Goal: Information Seeking & Learning: Compare options

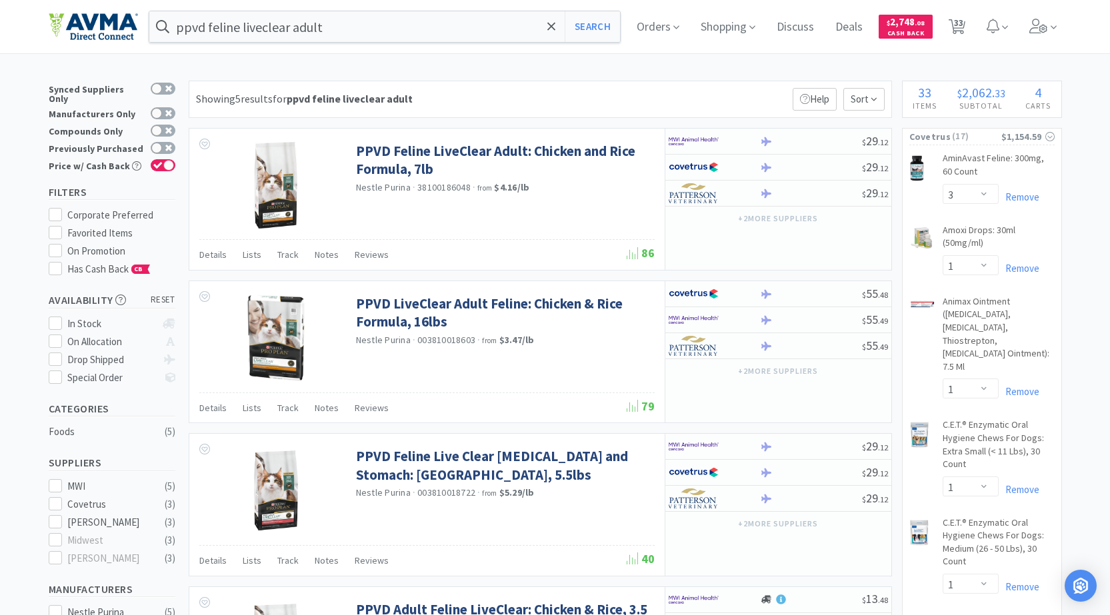
select select "3"
select select "1"
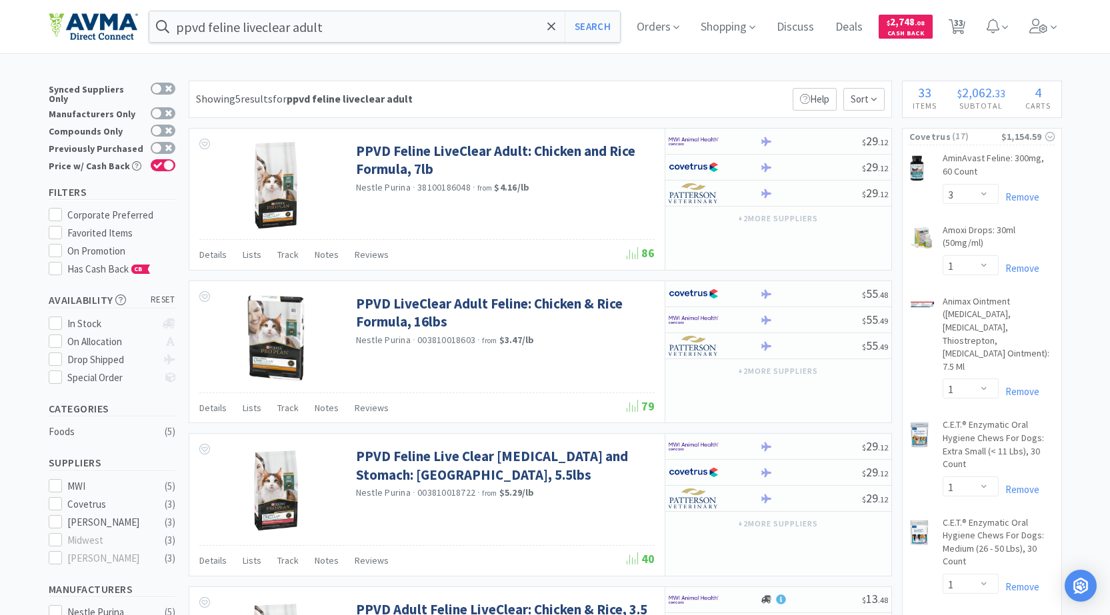
select select "2"
select select "1"
select select "2"
select select "1"
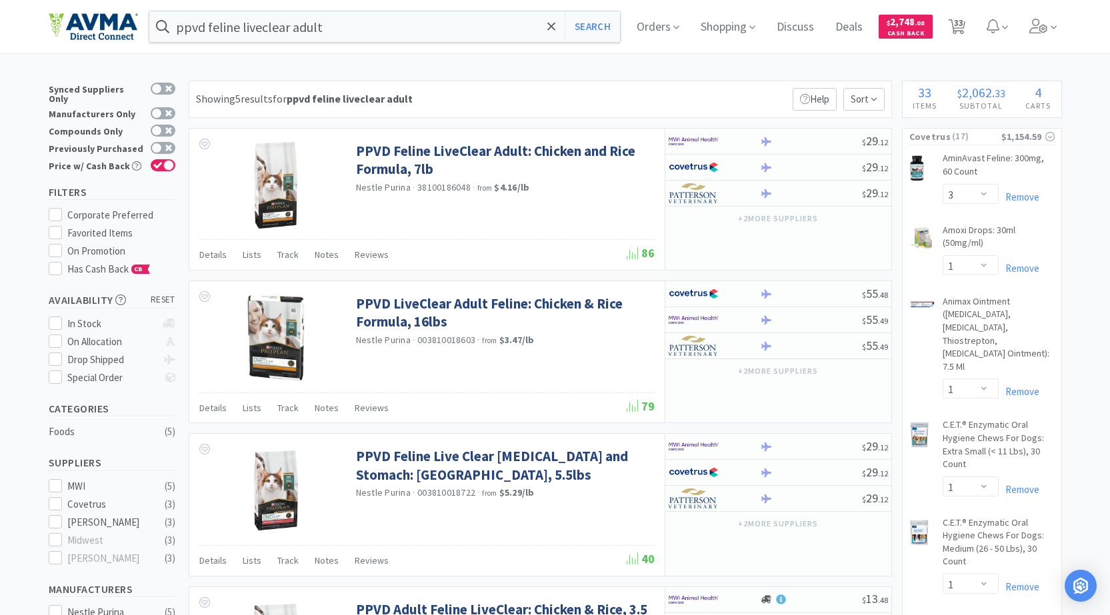
select select "1"
select select "2"
select select "6"
select select "1"
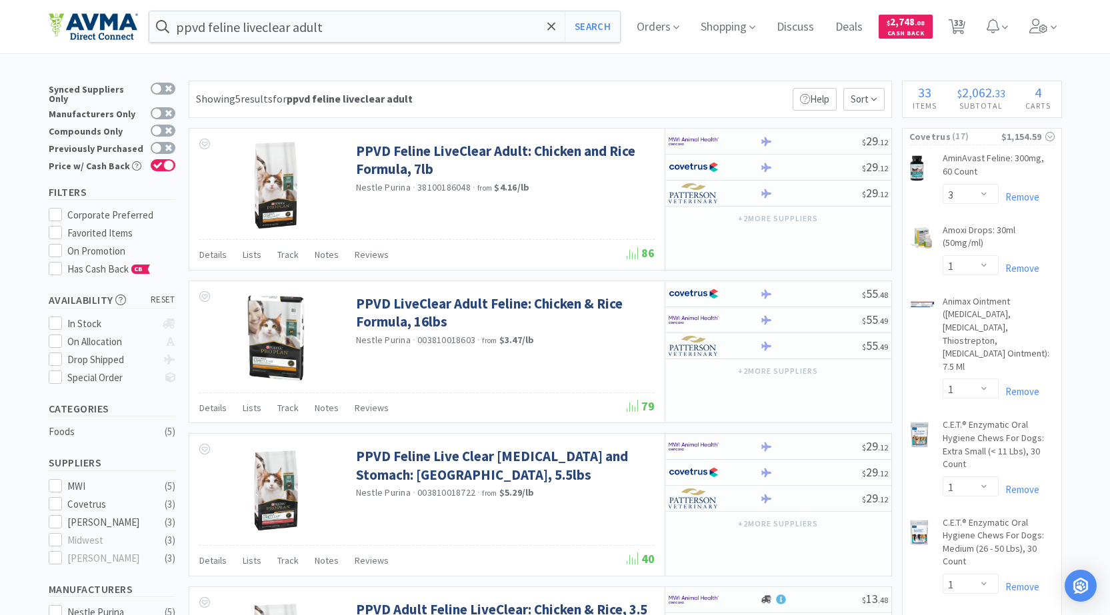
select select "1"
select select "4"
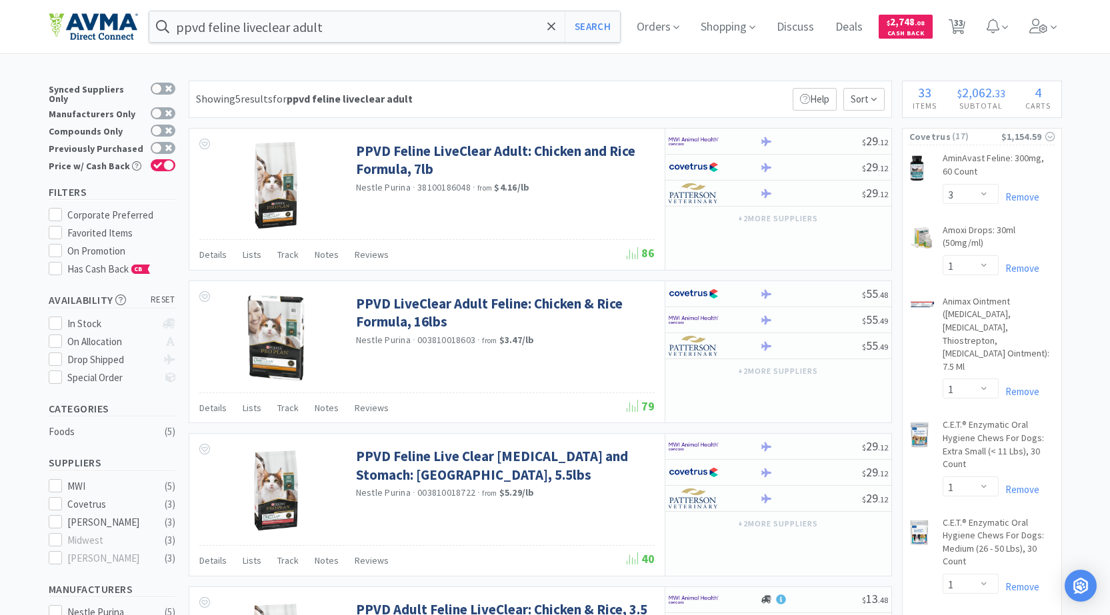
select select "3"
select select "1"
select select "2"
select select "1"
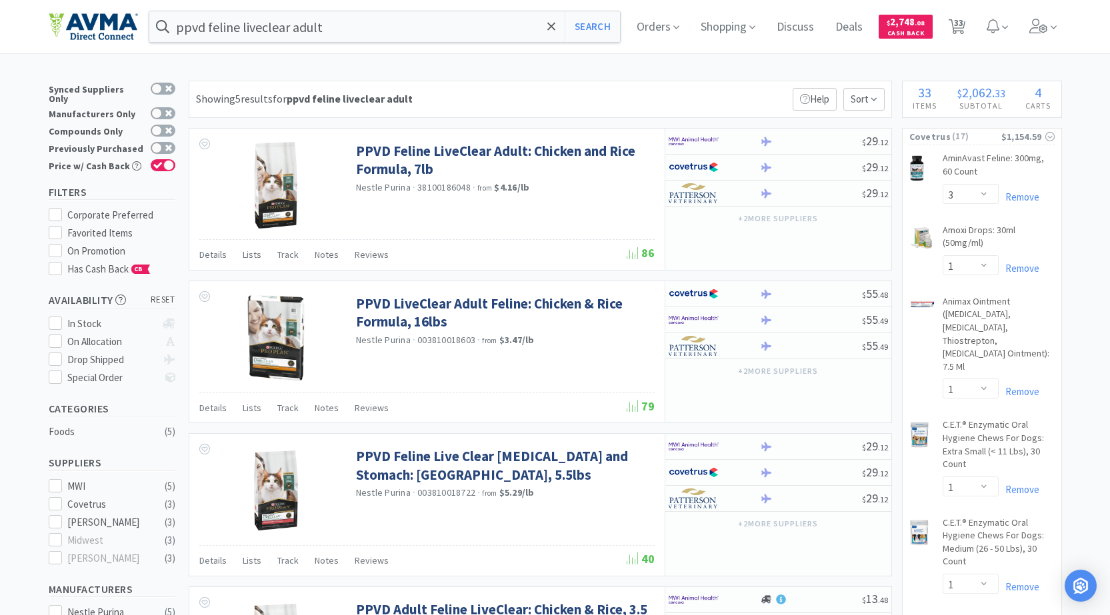
select select "1"
select select "3"
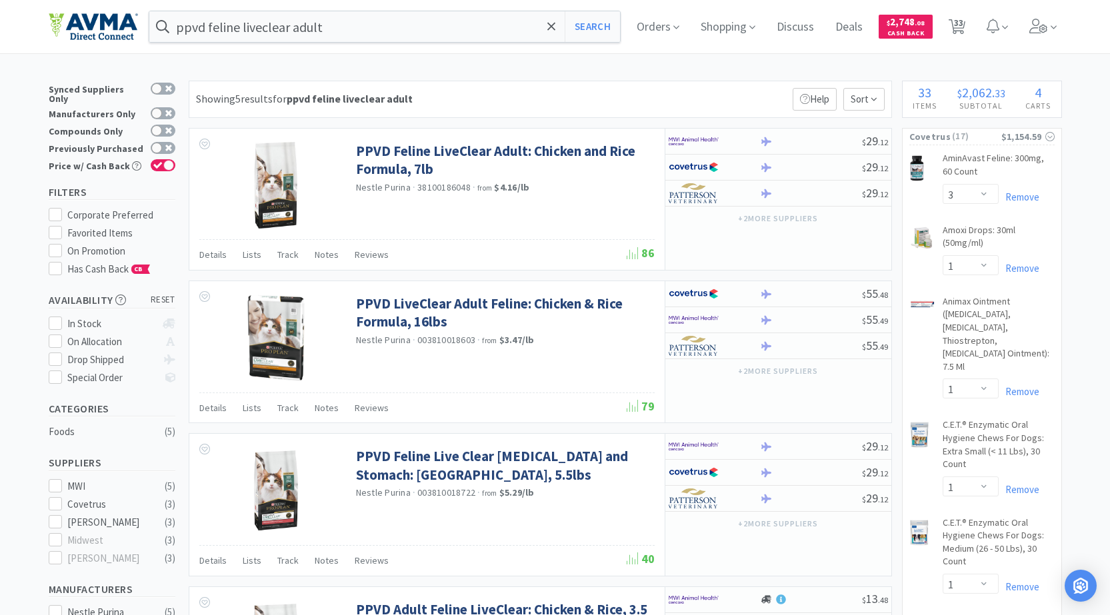
select select "2"
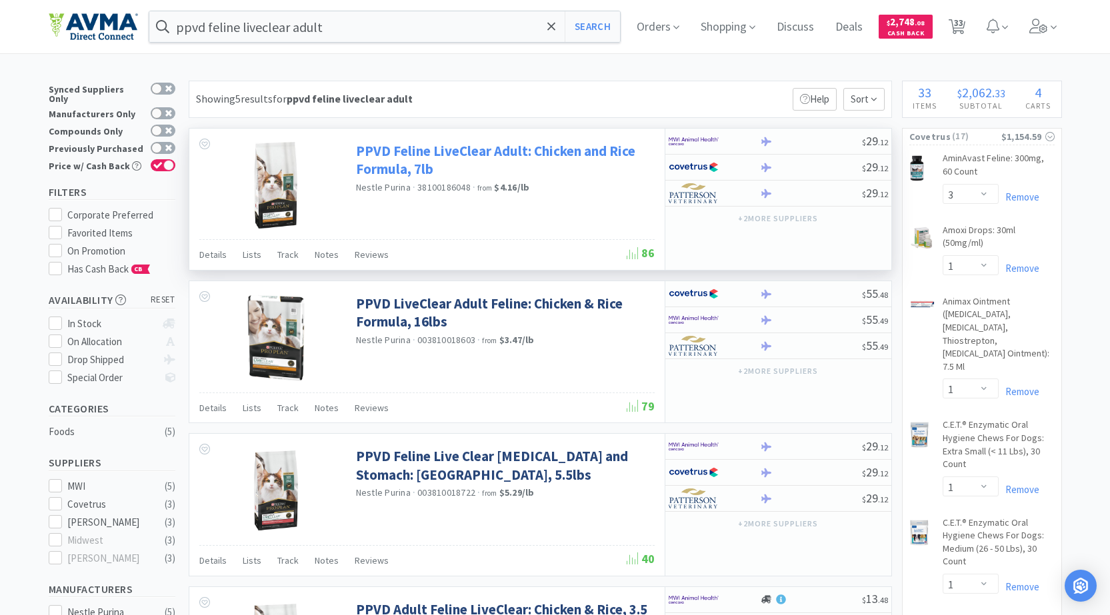
click at [426, 160] on link "PPVD Feline LiveClear Adult: Chicken and Rice Formula, 7lb" at bounding box center [503, 160] width 295 height 37
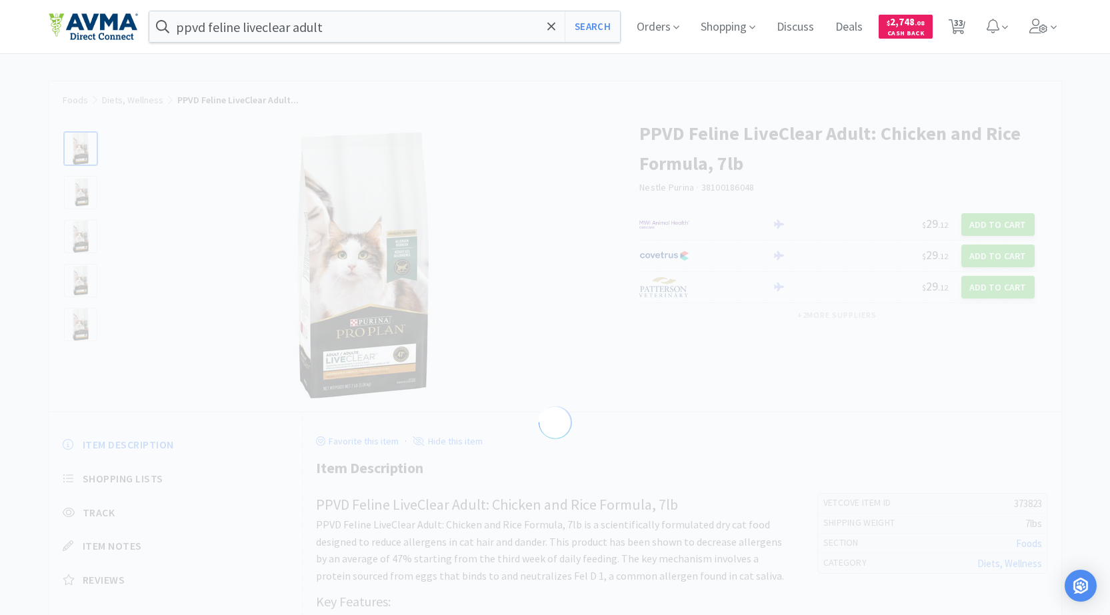
select select "373823"
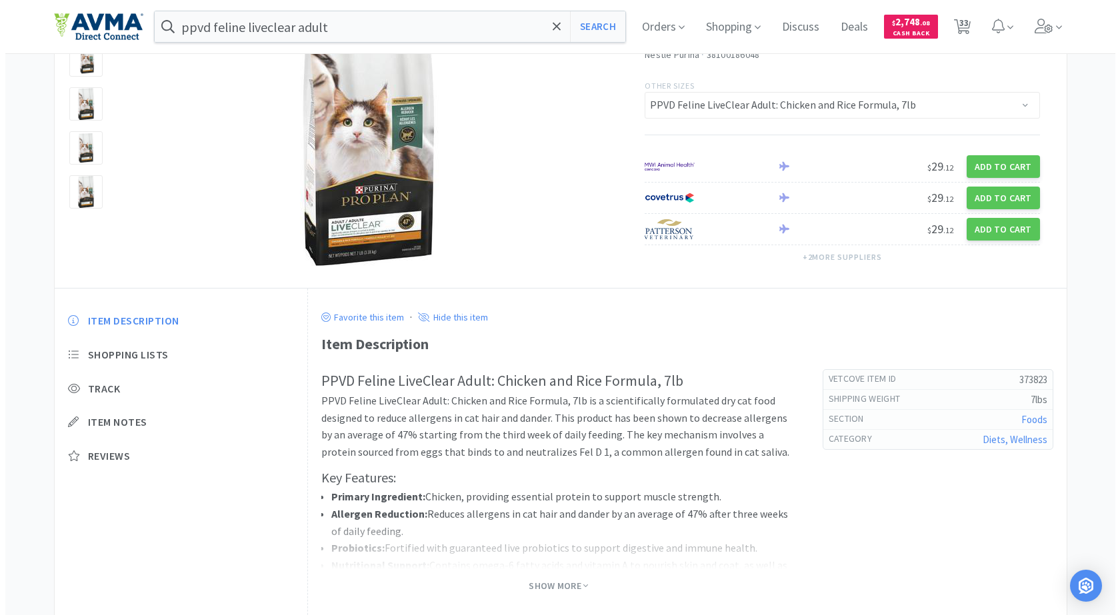
scroll to position [133, 0]
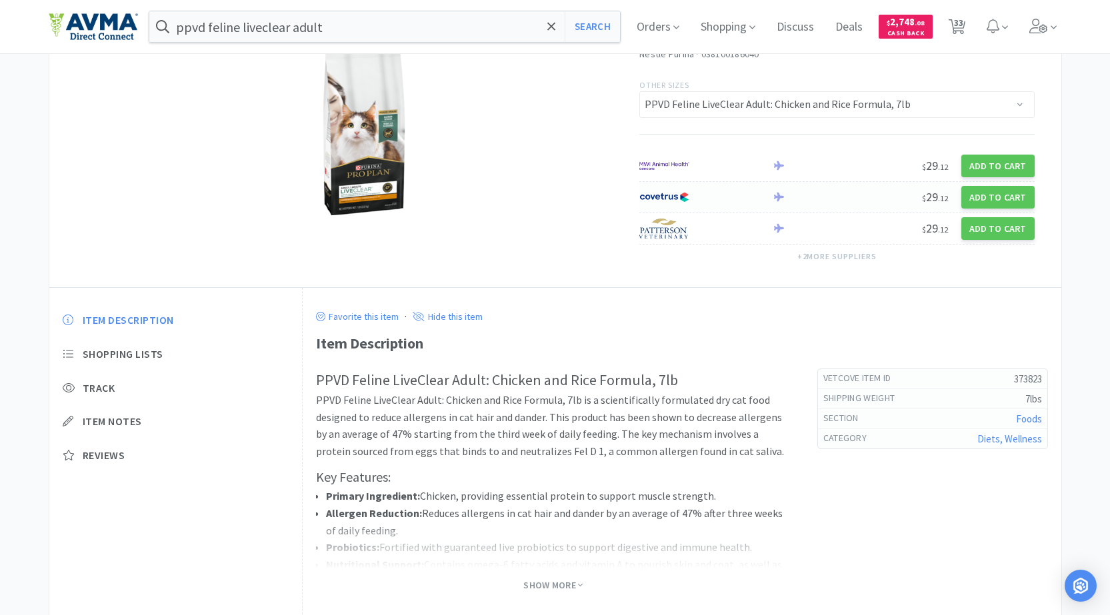
click at [675, 199] on img at bounding box center [664, 197] width 50 height 20
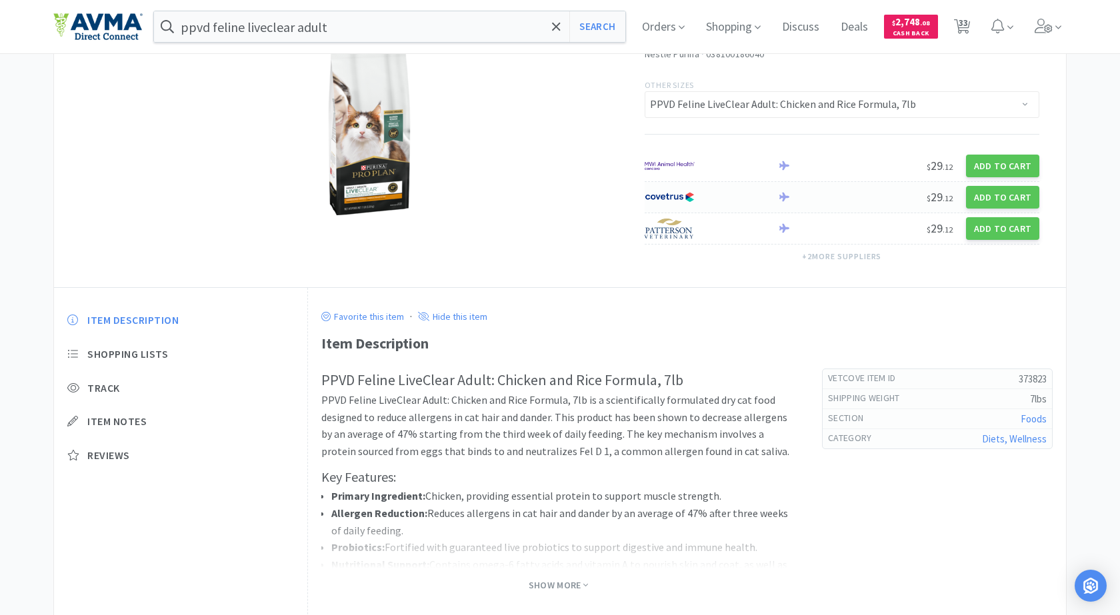
select select "1"
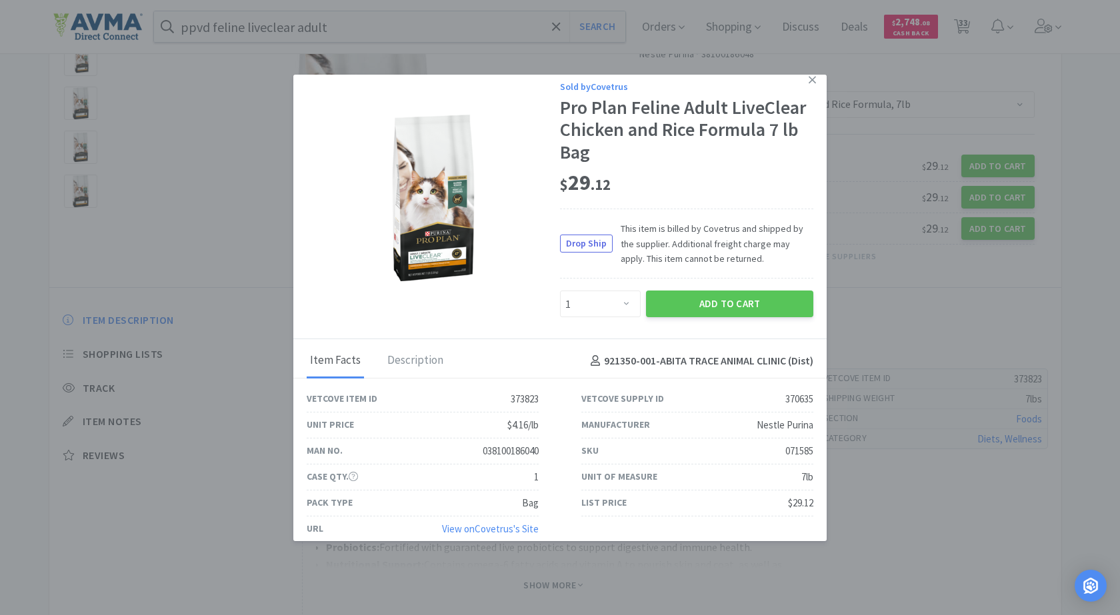
scroll to position [23, 0]
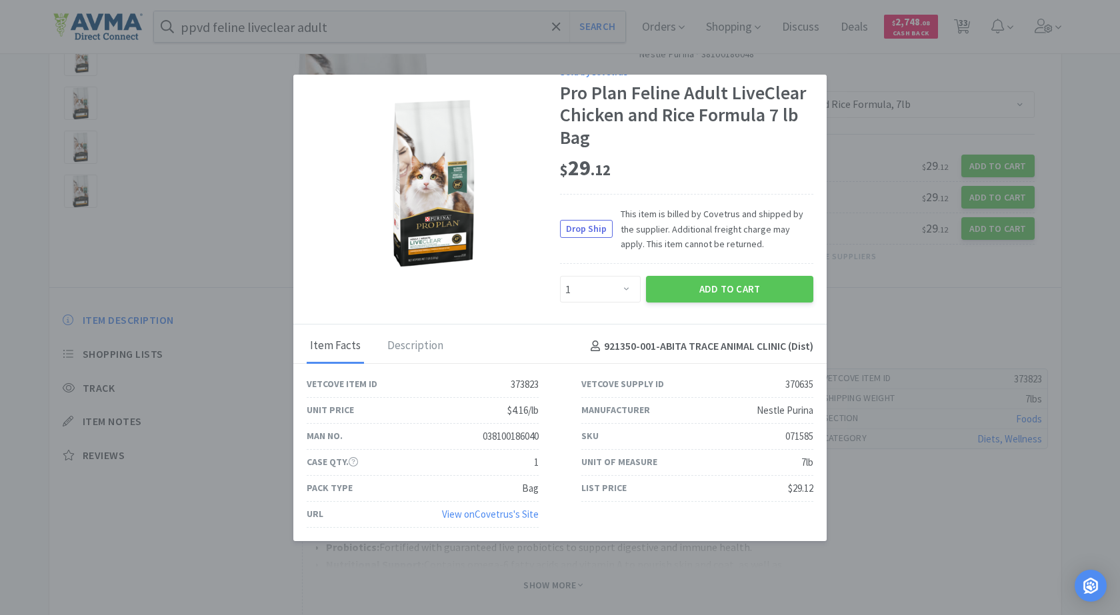
click at [503, 515] on link "View on Covetrus 's Site" at bounding box center [490, 514] width 97 height 13
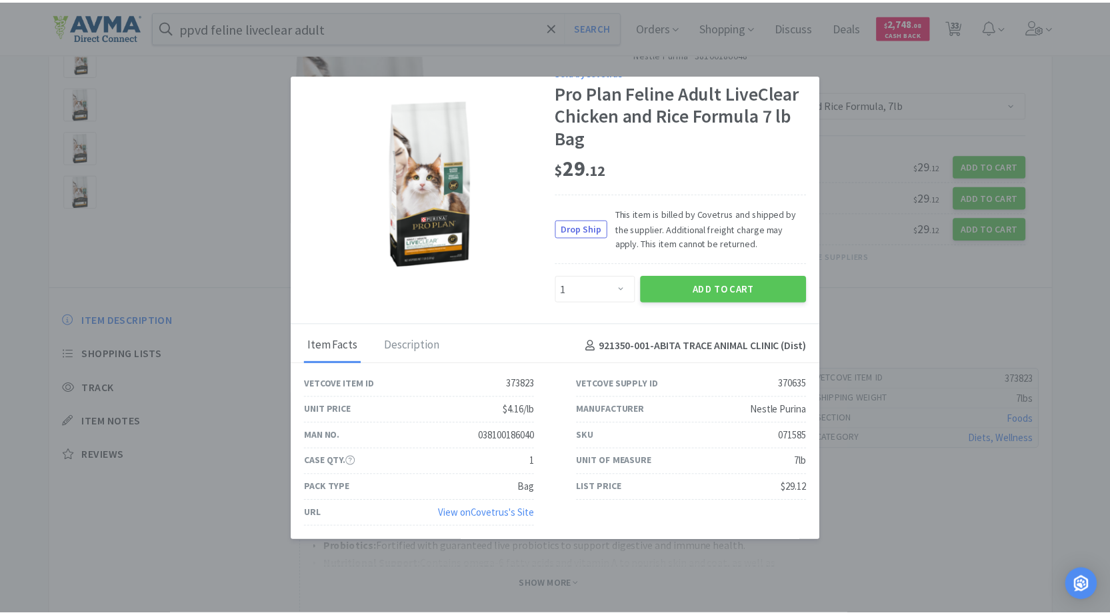
scroll to position [0, 0]
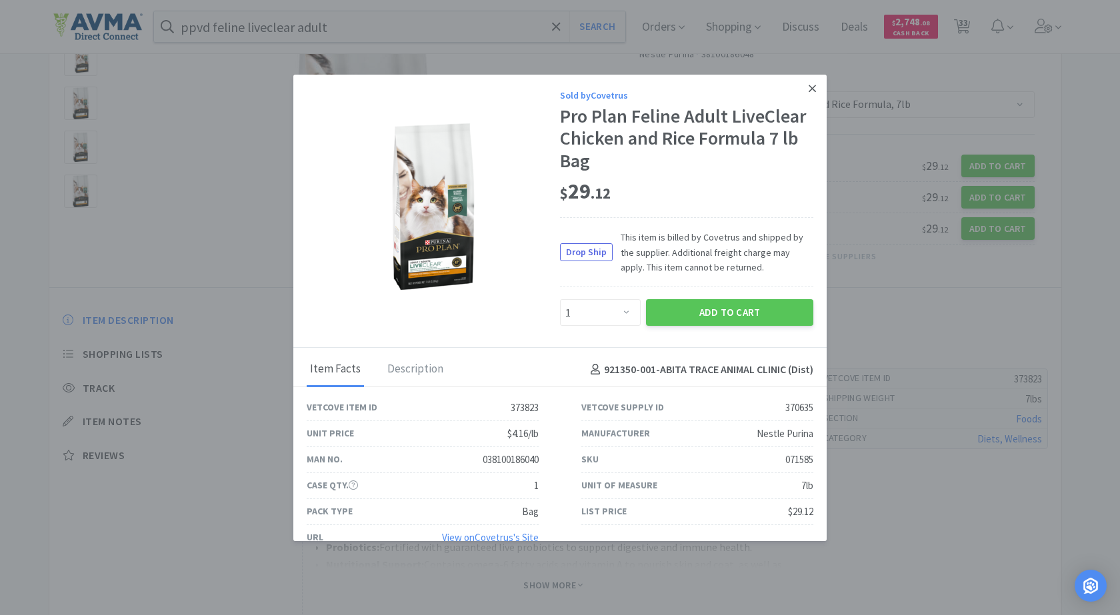
click at [809, 89] on icon at bounding box center [812, 89] width 7 height 12
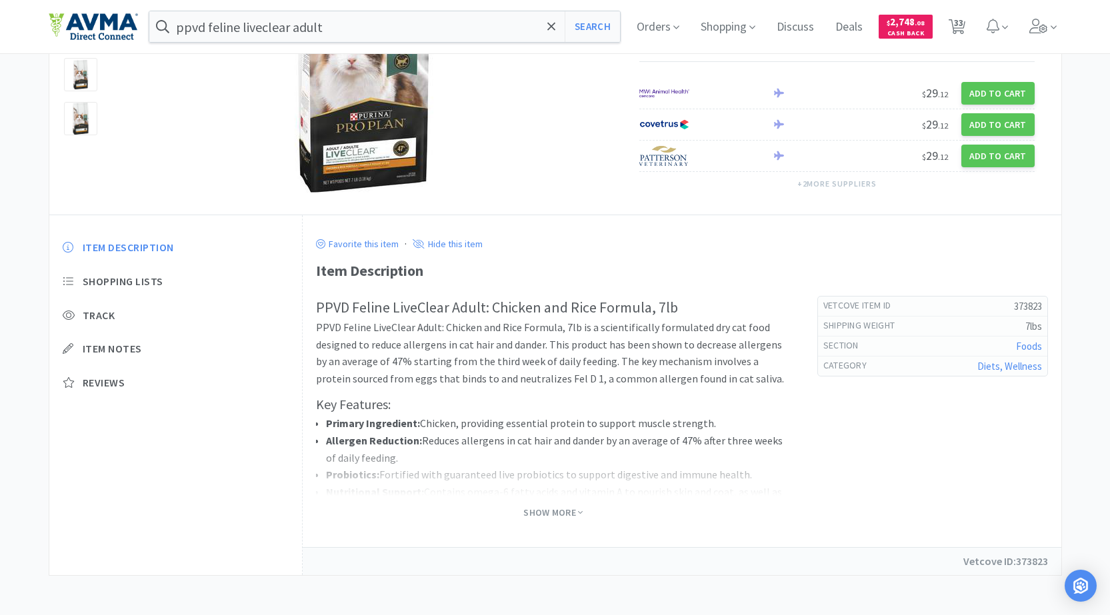
scroll to position [207, 0]
click at [552, 513] on span "Show More" at bounding box center [552, 512] width 59 height 13
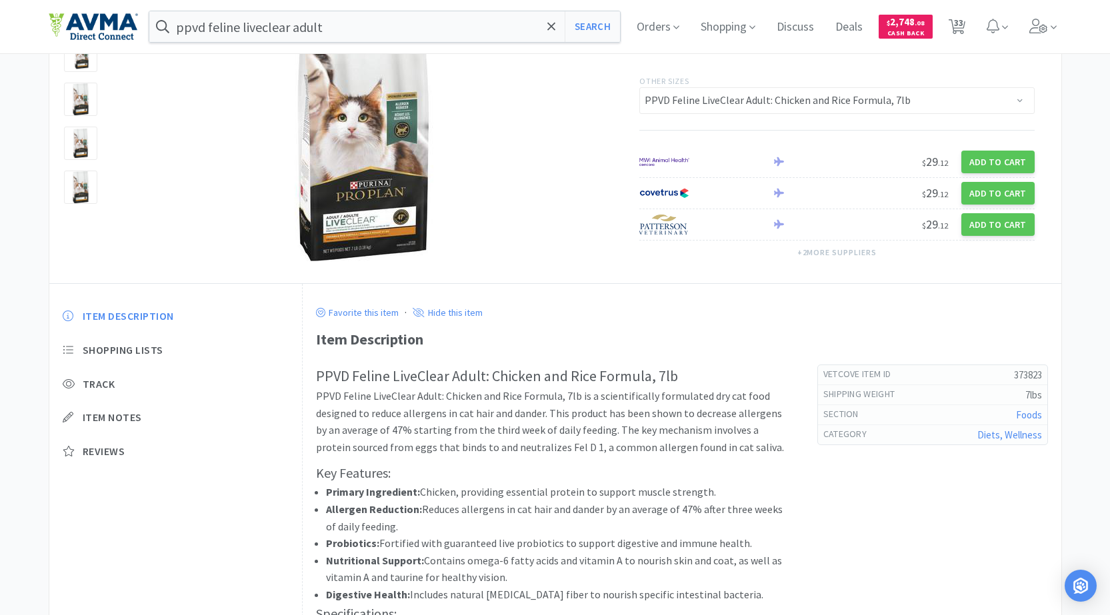
scroll to position [60, 0]
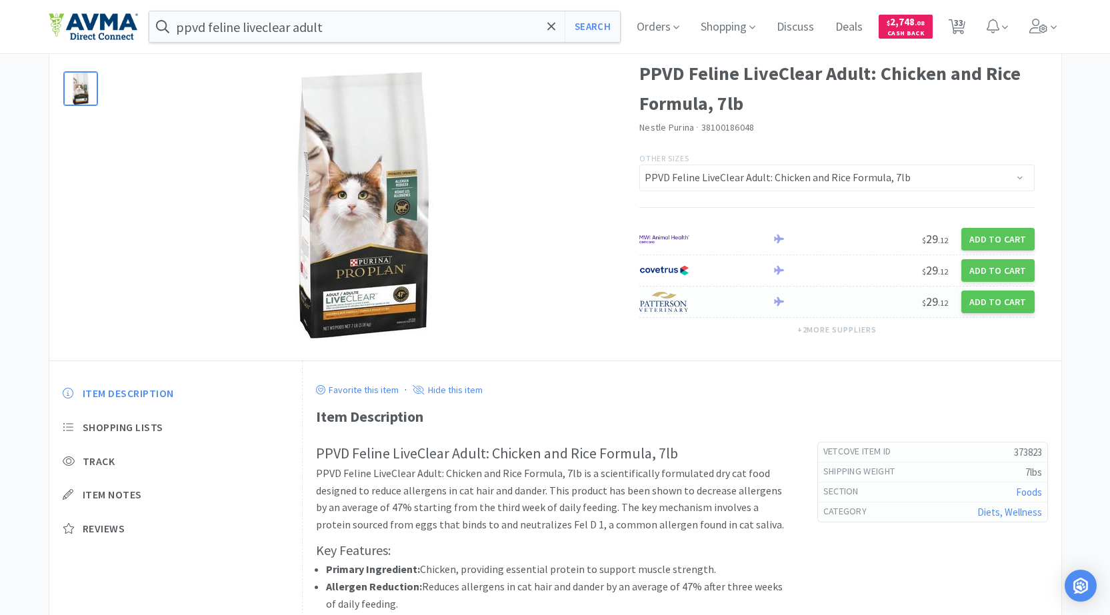
click at [661, 307] on img at bounding box center [664, 302] width 50 height 20
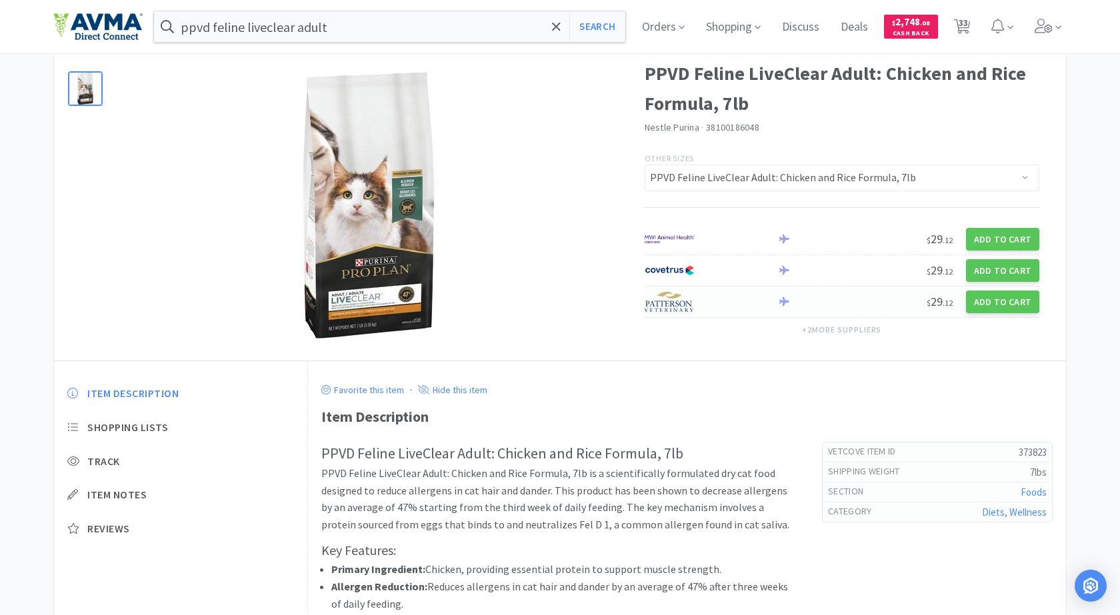
select select "1"
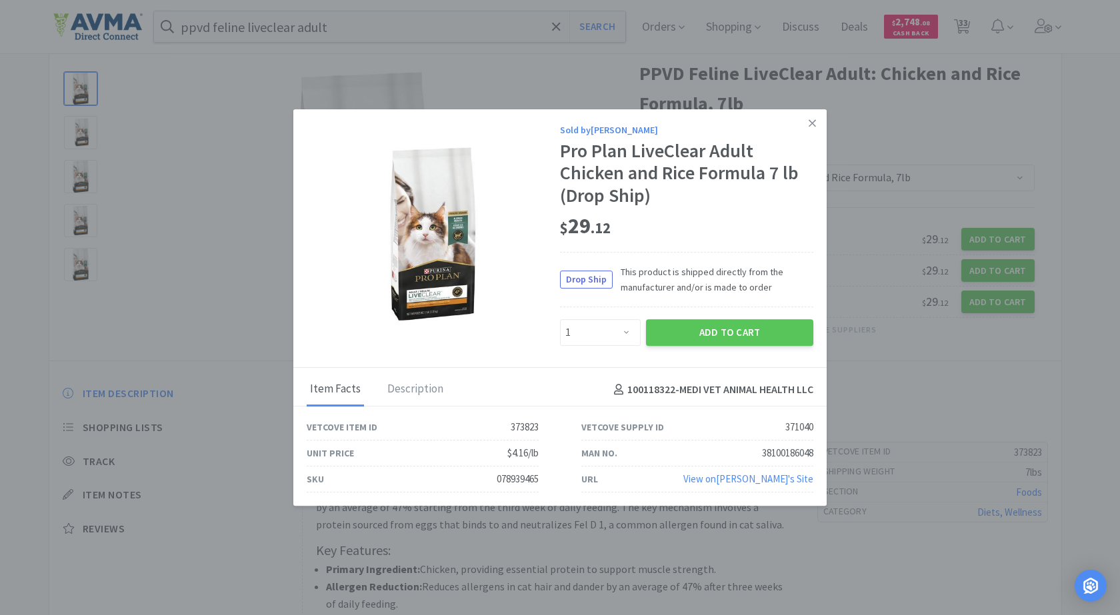
click at [781, 482] on link "View on [PERSON_NAME] 's Site" at bounding box center [748, 479] width 130 height 13
click at [810, 125] on icon at bounding box center [812, 122] width 7 height 7
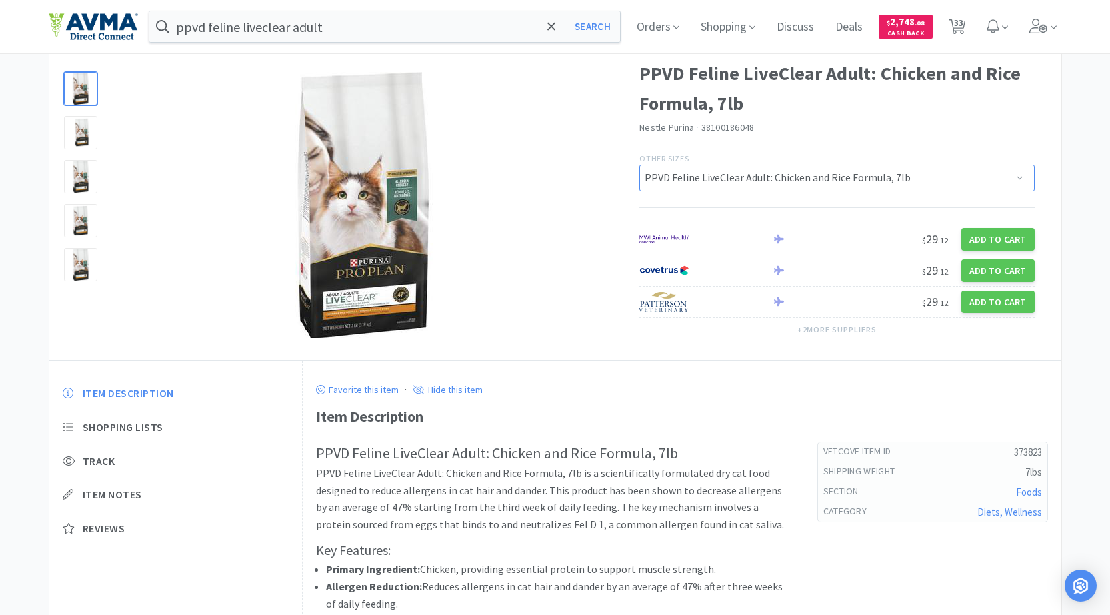
click at [903, 174] on select "PPVD LiveClear Adult Feline: Chicken & Rice Formula, 16lbs PPVD Adult Feline Li…" at bounding box center [836, 178] width 395 height 27
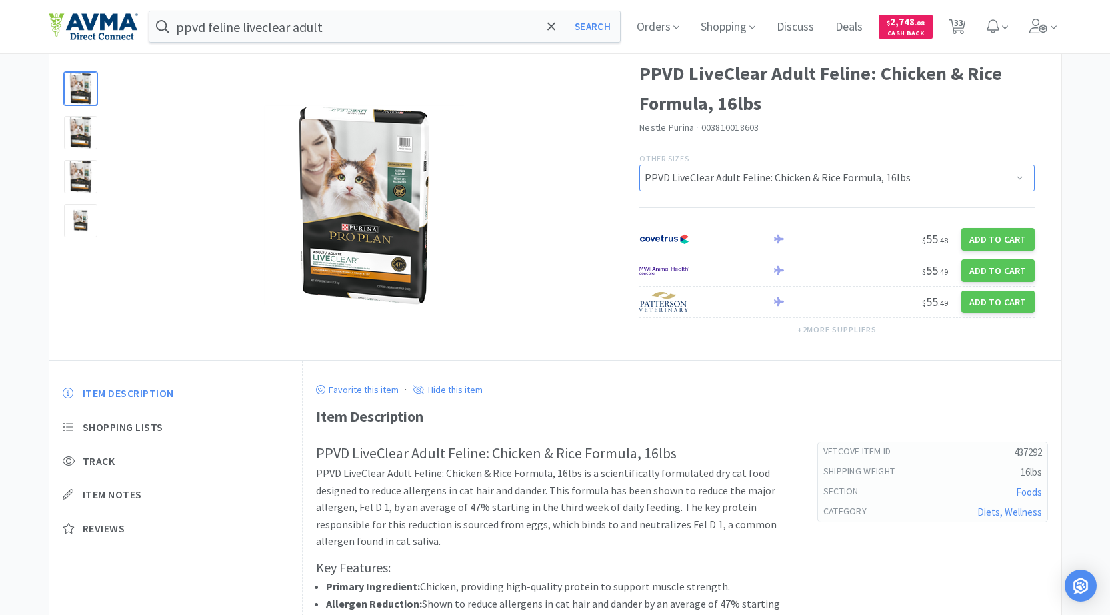
click at [926, 177] on select "PPVD LiveClear Adult Feline: Chicken & Rice Formula, 16lbs PPVD Adult Feline Li…" at bounding box center [836, 178] width 395 height 27
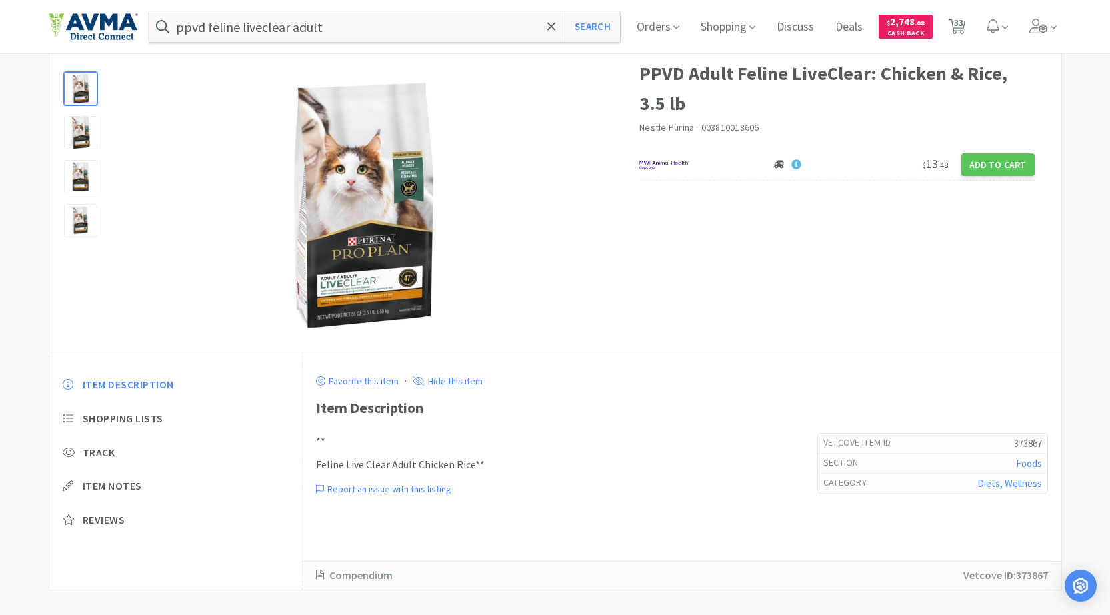
scroll to position [47, 0]
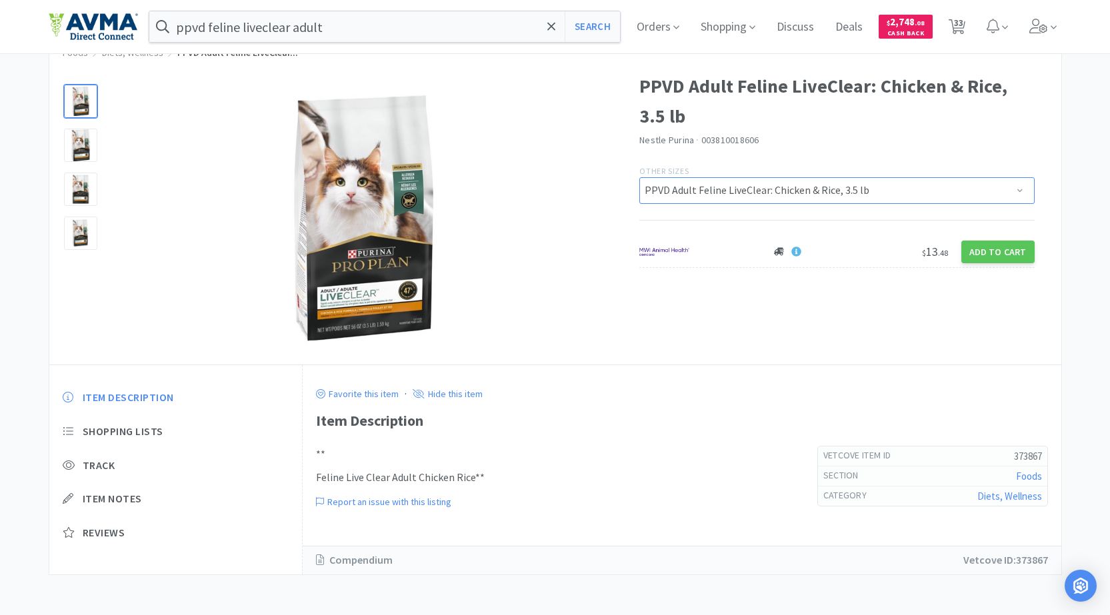
click at [905, 189] on select "PPVD LiveClear Adult Feline: Chicken & Rice Formula, 16lbs PPVD Adult Feline Li…" at bounding box center [836, 190] width 395 height 27
click at [639, 177] on select "PPVD LiveClear Adult Feline: Chicken & Rice Formula, 16lbs PPVD Adult Feline Li…" at bounding box center [836, 190] width 395 height 27
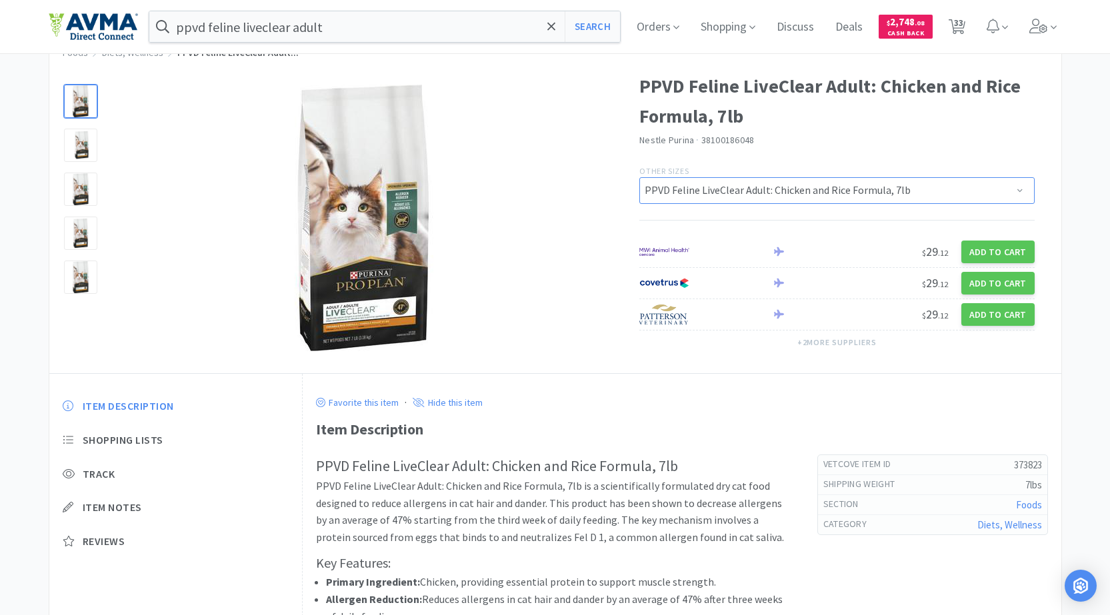
click at [952, 187] on select "PPVD LiveClear Adult Feline: Chicken & Rice Formula, 16lbs PPVD Adult Feline Li…" at bounding box center [836, 190] width 395 height 27
click at [639, 177] on select "PPVD LiveClear Adult Feline: Chicken & Rice Formula, 16lbs PPVD Adult Feline Li…" at bounding box center [836, 190] width 395 height 27
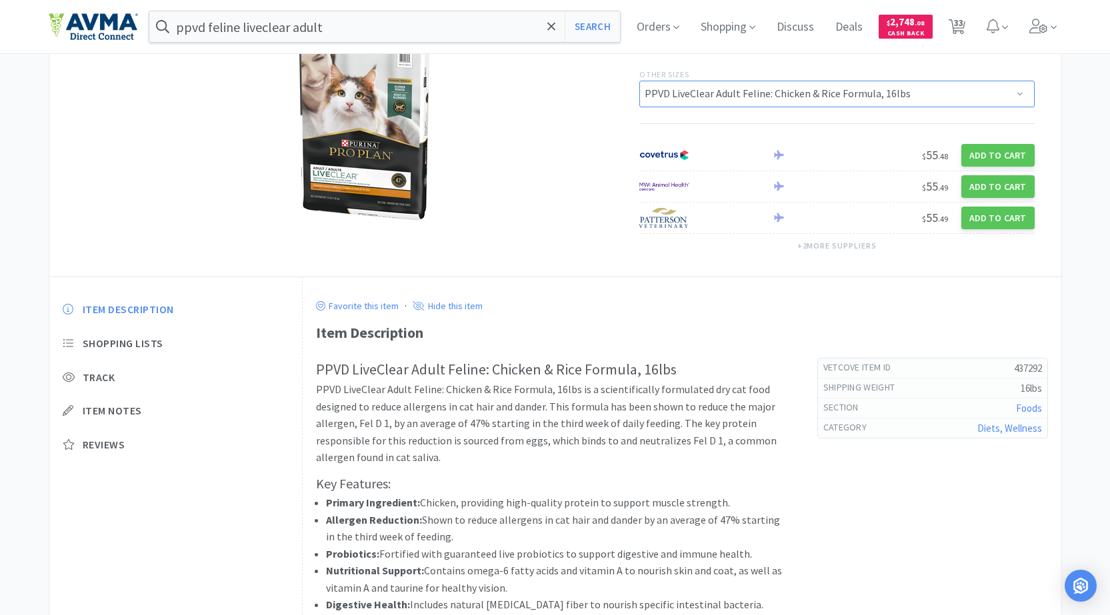
scroll to position [11, 0]
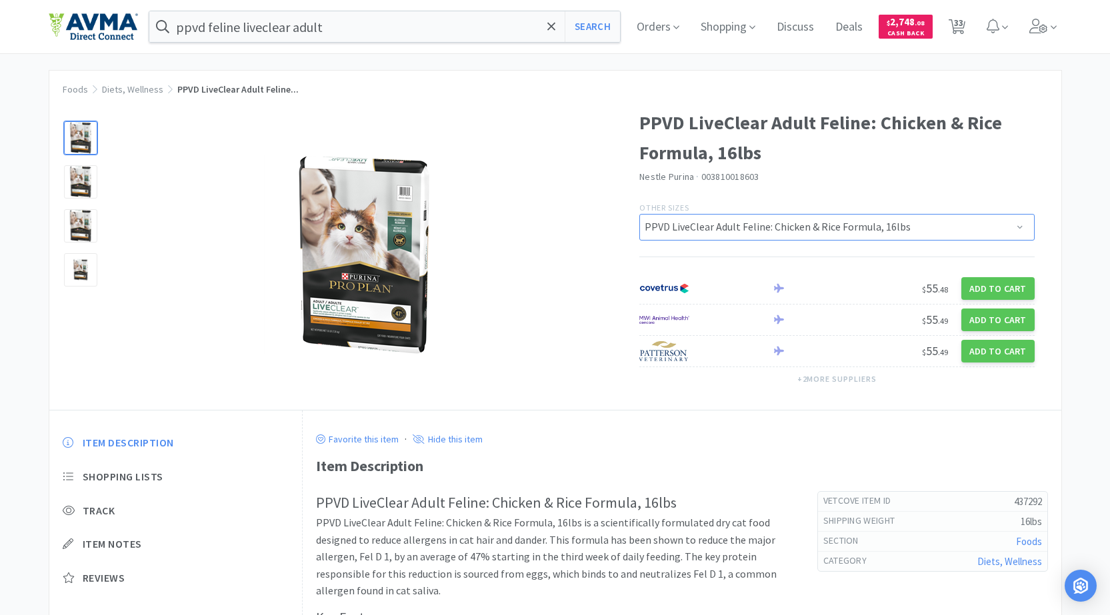
click at [1014, 228] on select "PPVD LiveClear Adult Feline: Chicken & Rice Formula, 16lbs PPVD Adult Feline Li…" at bounding box center [836, 227] width 395 height 27
select select "373823"
click at [639, 214] on select "PPVD LiveClear Adult Feline: Chicken & Rice Formula, 16lbs PPVD Adult Feline Li…" at bounding box center [836, 227] width 395 height 27
